Goal: Task Accomplishment & Management: Use online tool/utility

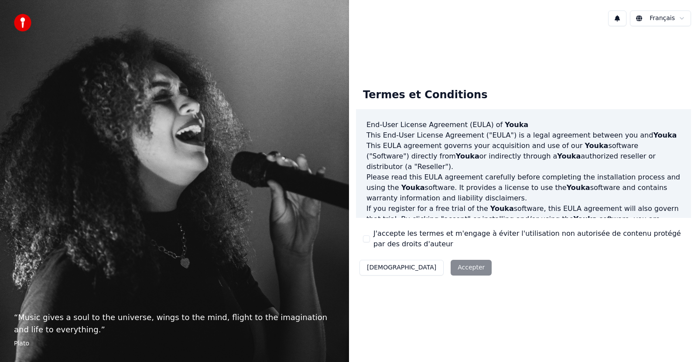
click at [416, 267] on div "Décliner Accepter" at bounding box center [425, 267] width 139 height 23
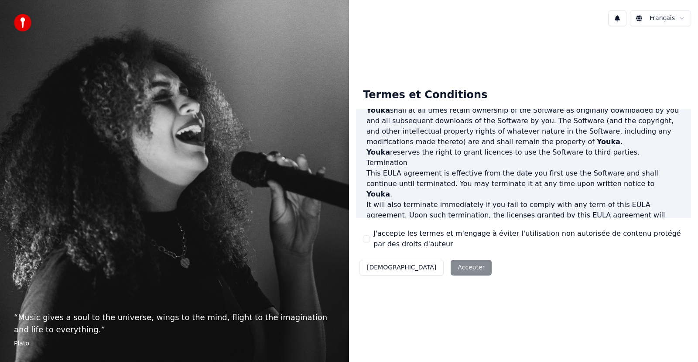
scroll to position [446, 0]
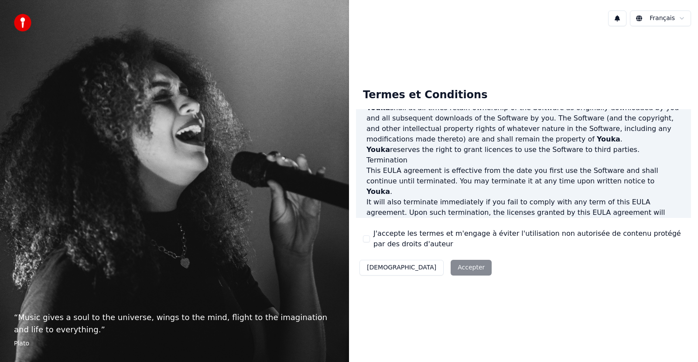
click at [423, 263] on div "Décliner Accepter" at bounding box center [425, 267] width 139 height 23
click at [370, 240] on div "J'accepte les termes et m'engage à éviter l'utilisation non autorisée de conten…" at bounding box center [523, 238] width 321 height 21
click at [368, 240] on button "J'accepte les termes et m'engage à éviter l'utilisation non autorisée de conten…" at bounding box center [366, 238] width 7 height 7
click at [451, 263] on button "Accepter" at bounding box center [471, 268] width 41 height 16
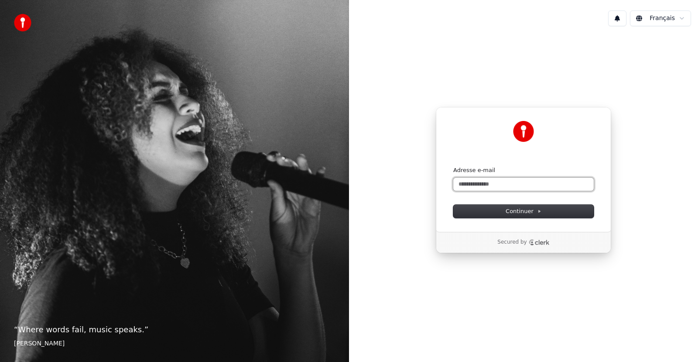
click at [473, 188] on input "Adresse e-mail" at bounding box center [523, 184] width 140 height 13
click at [489, 210] on button "Continuer" at bounding box center [523, 211] width 140 height 13
type input "**********"
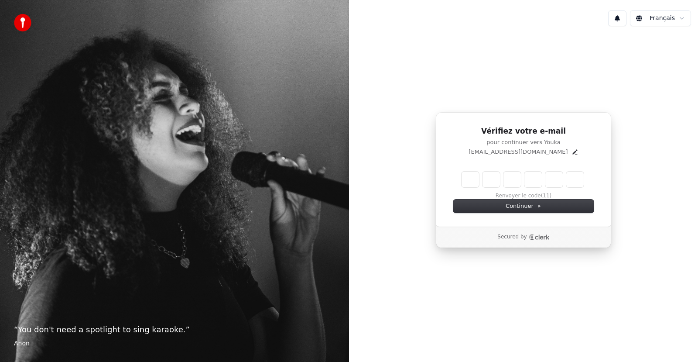
type input "*"
type input "**"
type input "*"
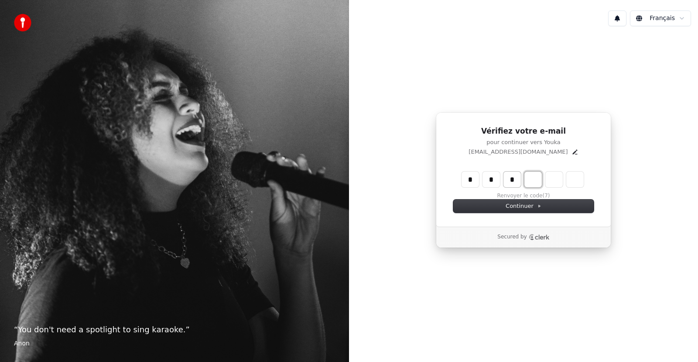
type input "***"
type input "*"
type input "****"
type input "*"
type input "******"
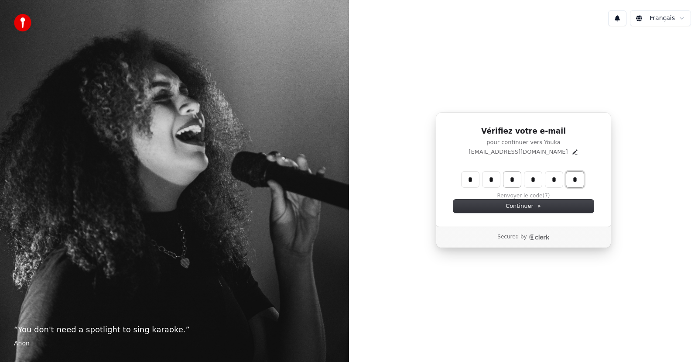
type input "*"
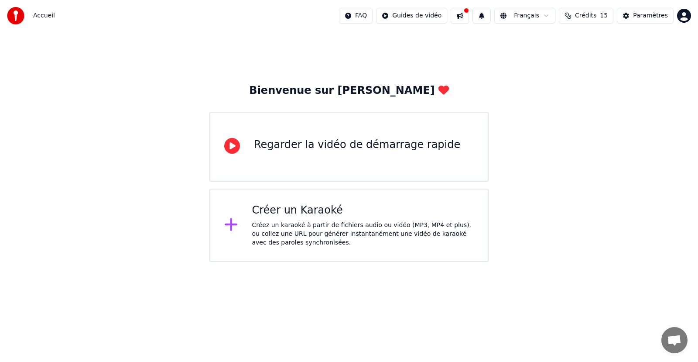
click at [647, 62] on div "Bienvenue sur Youka Regarder la vidéo de démarrage rapide Créer un Karaoké Crée…" at bounding box center [349, 146] width 698 height 230
click at [318, 209] on div "Créer un Karaoké" at bounding box center [363, 210] width 222 height 14
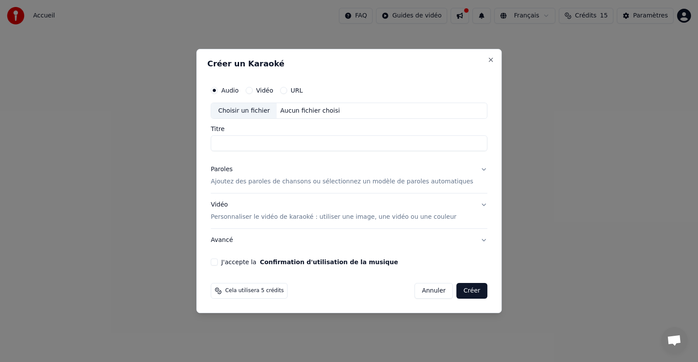
click at [253, 110] on div "Choisir un fichier" at bounding box center [243, 111] width 65 height 16
type input "**********"
click at [218, 259] on button "J'accepte la Confirmation d'utilisation de la musique" at bounding box center [214, 261] width 7 height 7
click at [254, 178] on p "Ajoutez des paroles de chansons ou sélectionnez un modèle de paroles automatiqu…" at bounding box center [342, 182] width 263 height 9
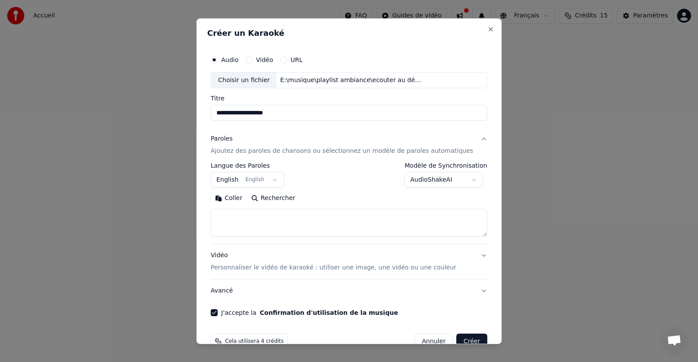
click at [276, 180] on button "English English" at bounding box center [247, 180] width 73 height 16
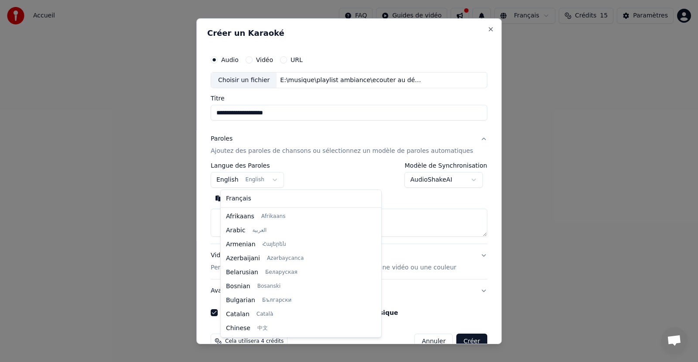
scroll to position [70, 0]
select select "**"
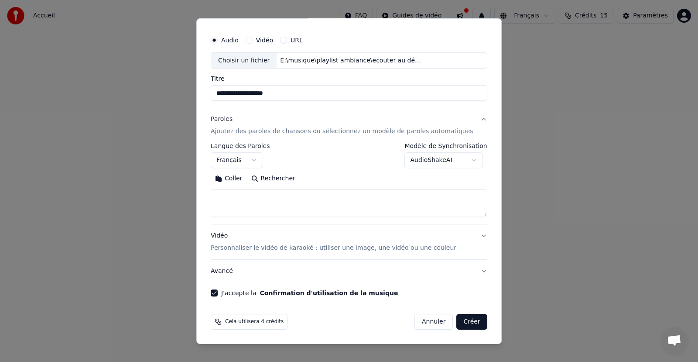
scroll to position [0, 0]
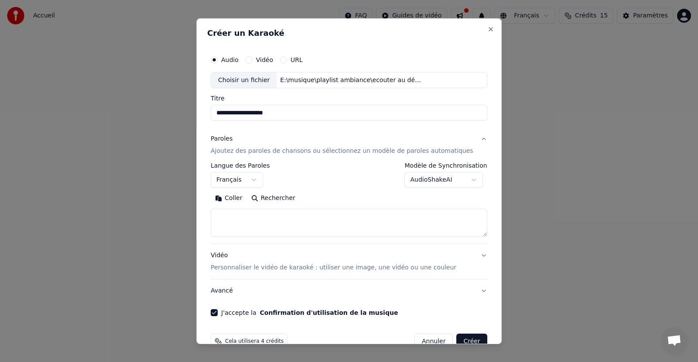
click at [478, 27] on div "**********" at bounding box center [348, 180] width 305 height 325
click at [487, 28] on button "Close" at bounding box center [490, 28] width 7 height 7
select select
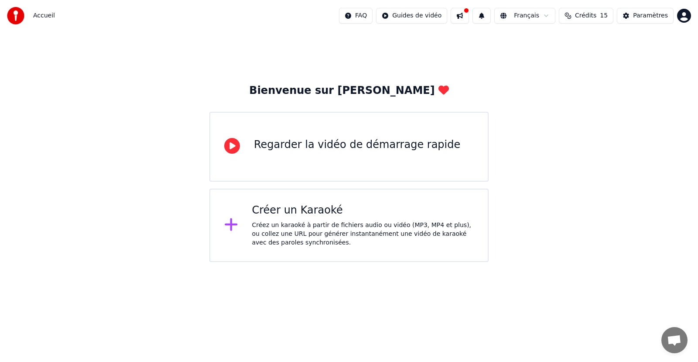
click at [513, 64] on div "Bienvenue sur Youka Regarder la vidéo de démarrage rapide Créer un Karaoké Crée…" at bounding box center [349, 146] width 698 height 230
click at [339, 162] on div "Regarder la vidéo de démarrage rapide" at bounding box center [348, 147] width 279 height 70
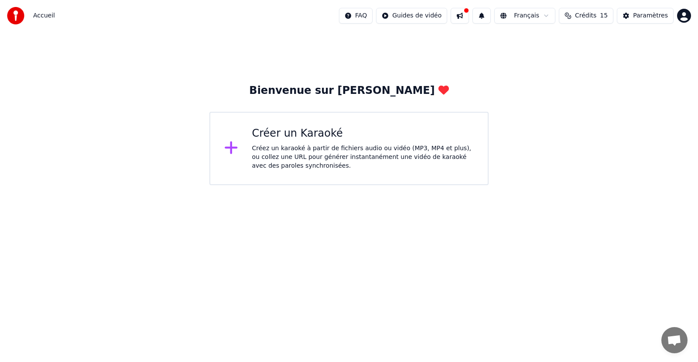
click at [339, 162] on div "Créez un karaoké à partir de fichiers audio ou vidéo (MP3, MP4 et plus), ou col…" at bounding box center [363, 157] width 222 height 26
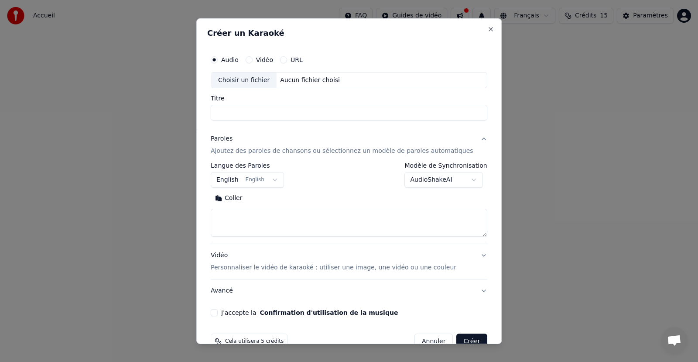
click at [287, 60] on button "URL" at bounding box center [283, 59] width 7 height 7
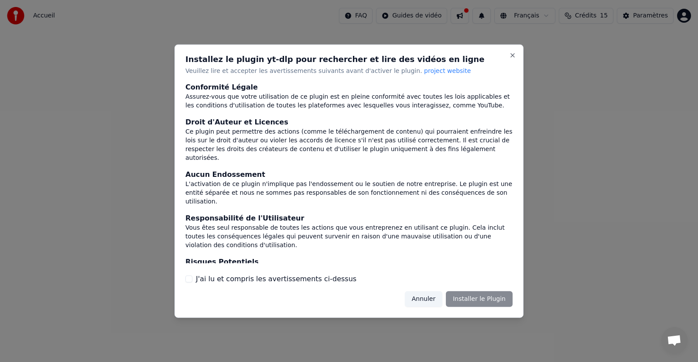
click at [192, 276] on button "J'ai lu et compris les avertissements ci-dessus" at bounding box center [188, 278] width 7 height 7
click at [469, 294] on button "Installer le Plugin" at bounding box center [479, 299] width 67 height 16
click at [528, 170] on div at bounding box center [349, 181] width 698 height 362
click at [543, 91] on div at bounding box center [349, 181] width 698 height 362
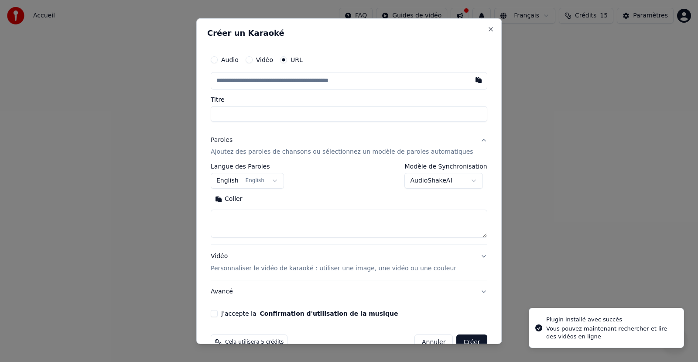
click at [262, 61] on div "Vidéo" at bounding box center [259, 59] width 27 height 7
click at [253, 61] on button "Vidéo" at bounding box center [249, 59] width 7 height 7
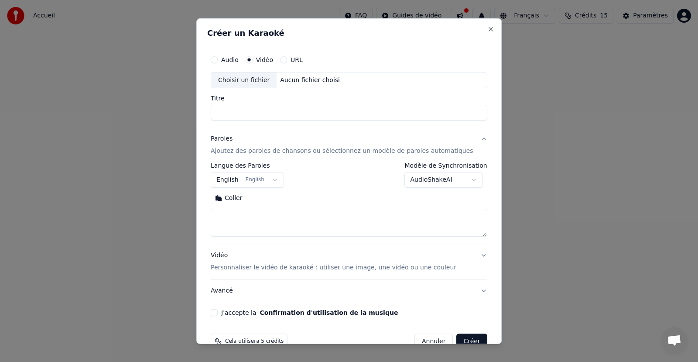
click at [277, 115] on input "Titre" at bounding box center [349, 113] width 277 height 16
click at [343, 81] on div "Choisir un fichier Aucun fichier choisi" at bounding box center [349, 80] width 277 height 17
click at [294, 62] on div "URL" at bounding box center [291, 59] width 23 height 7
click at [287, 61] on button "URL" at bounding box center [283, 59] width 7 height 7
click at [292, 83] on input "text" at bounding box center [349, 80] width 277 height 17
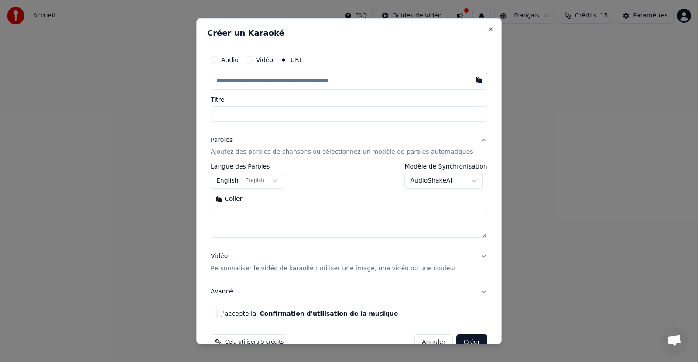
paste input "**********"
type input "**********"
click at [292, 118] on input "Titre" at bounding box center [349, 114] width 277 height 16
type input "**********"
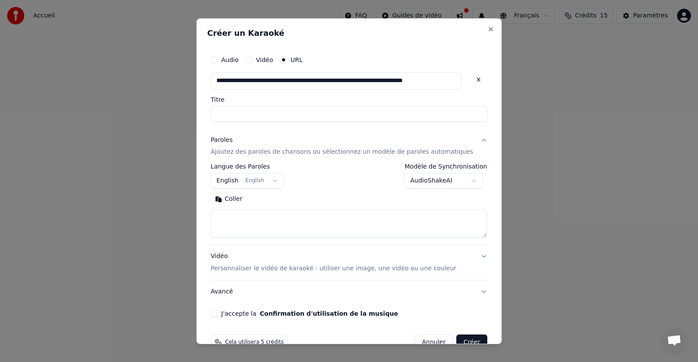
type input "**********"
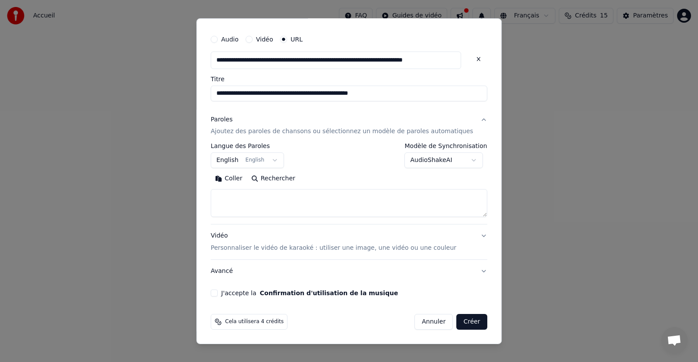
click at [280, 160] on body "**********" at bounding box center [349, 92] width 698 height 185
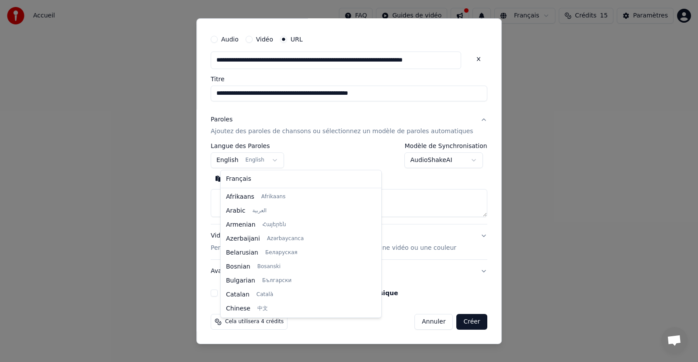
scroll to position [70, 0]
click at [280, 160] on body "**********" at bounding box center [349, 92] width 698 height 185
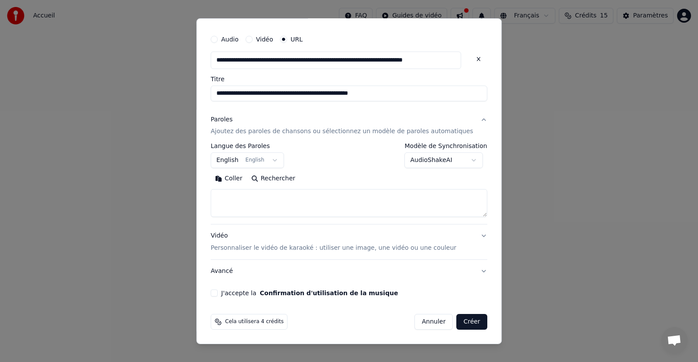
click at [218, 294] on button "J'accepte la Confirmation d'utilisation de la musique" at bounding box center [214, 292] width 7 height 7
click at [467, 324] on button "Créer" at bounding box center [472, 322] width 31 height 16
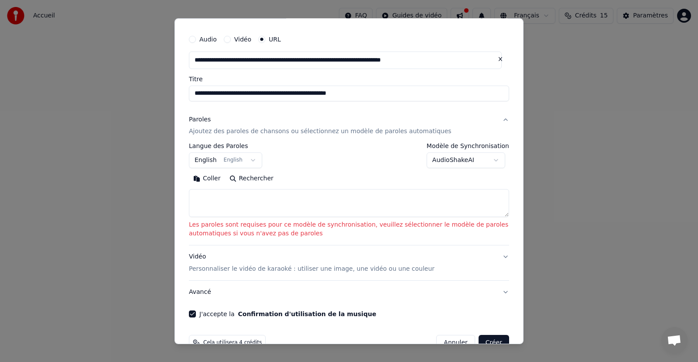
select select
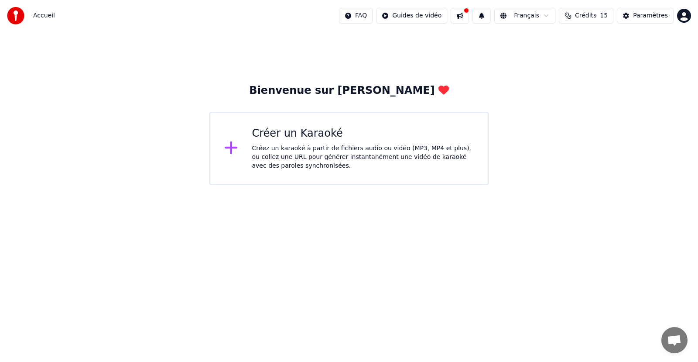
click at [521, 178] on div "Bienvenue sur Youka Créer un Karaoké Créez un karaoké à partir de fichiers audi…" at bounding box center [349, 108] width 698 height 154
click at [425, 18] on html "Accueil FAQ Guides de vidéo Français Crédits 15 Paramètres Bienvenue sur Youka …" at bounding box center [349, 92] width 698 height 185
click at [469, 15] on html "Accueil FAQ Guides de vidéo Français Crédits 15 Paramètres Bienvenue sur Youka …" at bounding box center [349, 92] width 698 height 185
click at [469, 15] on button at bounding box center [460, 16] width 18 height 16
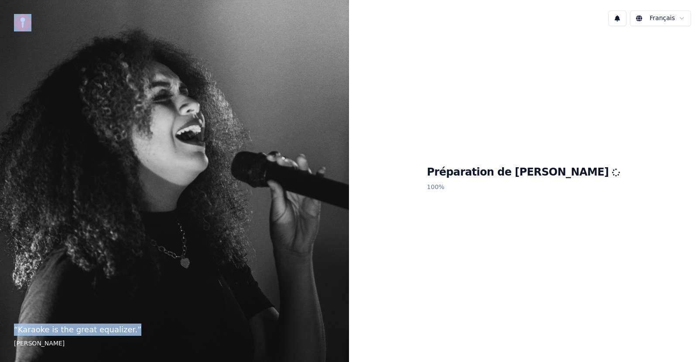
drag, startPoint x: 0, startPoint y: 0, endPoint x: 308, endPoint y: 100, distance: 323.5
click at [308, 100] on div "“ Karaoke is the great equalizer. ” [PERSON_NAME]" at bounding box center [174, 181] width 349 height 362
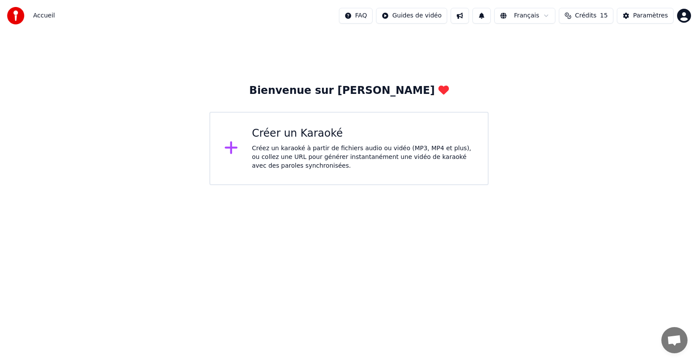
click at [418, 21] on html "Accueil FAQ Guides de vidéo Français Crédits 15 Paramètres Bienvenue sur Youka …" at bounding box center [349, 92] width 698 height 185
click at [636, 18] on html "Accueil FAQ Guides de vidéo Français Crédits 15 Paramètres Bienvenue sur Youka …" at bounding box center [349, 92] width 698 height 185
click at [636, 18] on div "Paramètres" at bounding box center [650, 15] width 35 height 9
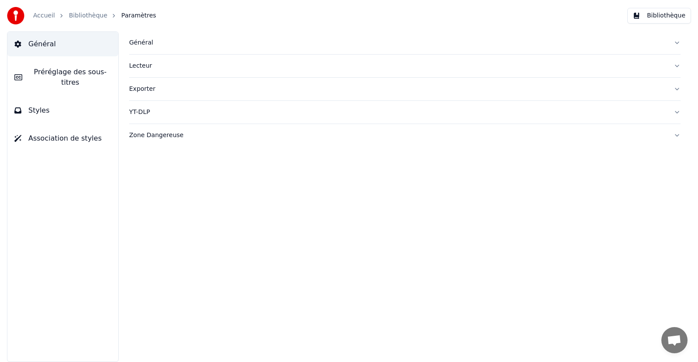
click at [144, 65] on div "Lecteur" at bounding box center [397, 66] width 537 height 9
click at [155, 166] on div "Exporter" at bounding box center [397, 167] width 537 height 9
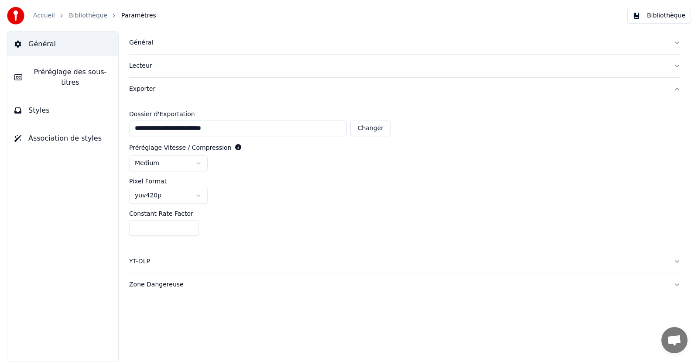
click at [64, 107] on button "Styles" at bounding box center [62, 110] width 111 height 24
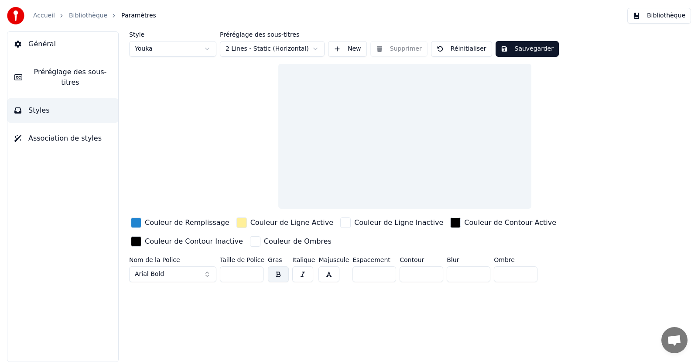
click at [67, 75] on span "Préréglage des sous-titres" at bounding box center [70, 77] width 82 height 21
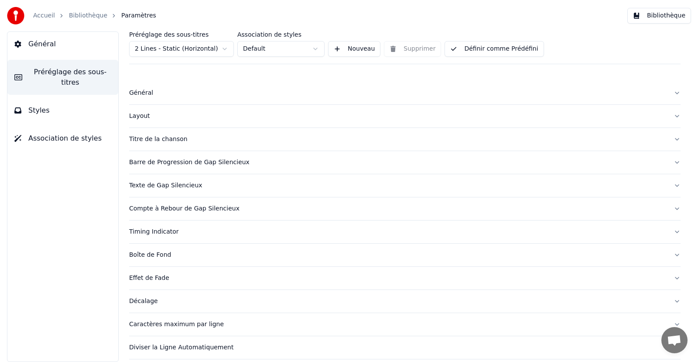
click at [56, 43] on button "Général" at bounding box center [62, 44] width 111 height 24
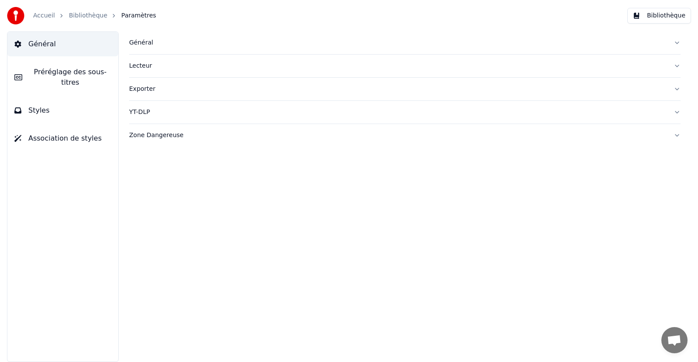
click at [56, 20] on div "Accueil Bibliothèque Paramètres" at bounding box center [81, 15] width 149 height 17
click at [45, 13] on link "Accueil" at bounding box center [44, 15] width 22 height 9
